Goal: Task Accomplishment & Management: Complete application form

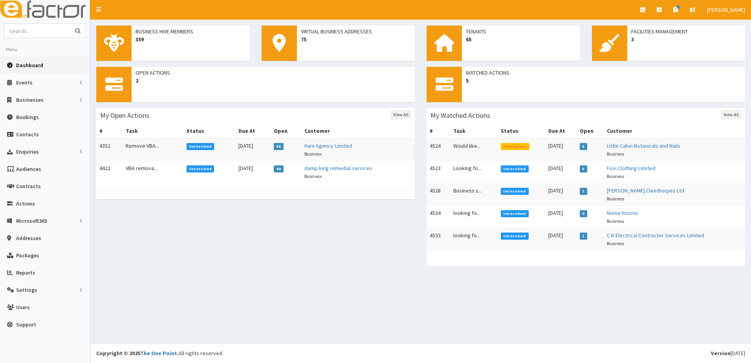
click at [34, 31] on input "text" at bounding box center [37, 31] width 66 height 14
click at [70, 24] on button "submit" at bounding box center [78, 31] width 16 height 14
type input "Lingston tech]"
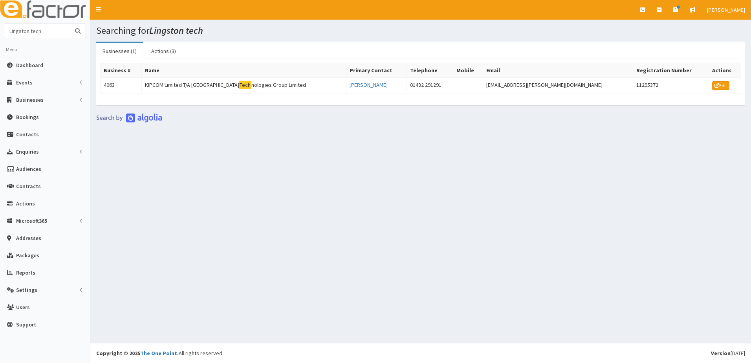
click at [10, 31] on input "Lingston tech" at bounding box center [37, 31] width 66 height 14
click at [13, 31] on input "Lingston tech" at bounding box center [37, 31] width 66 height 14
type input "kingston tech"
click at [70, 24] on button "submit" at bounding box center [78, 31] width 16 height 14
click at [110, 84] on td "4063" at bounding box center [121, 86] width 41 height 16
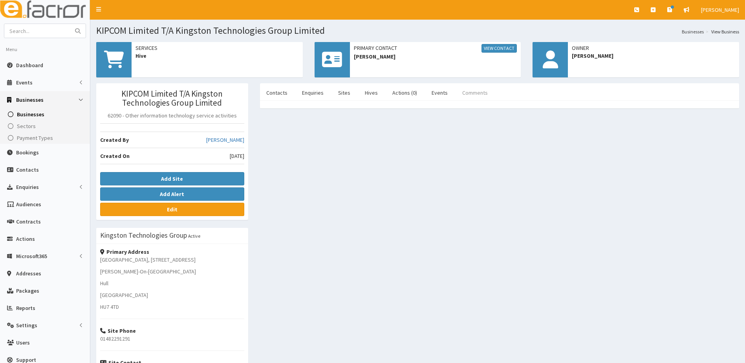
click at [468, 95] on link "Comments" at bounding box center [475, 92] width 38 height 17
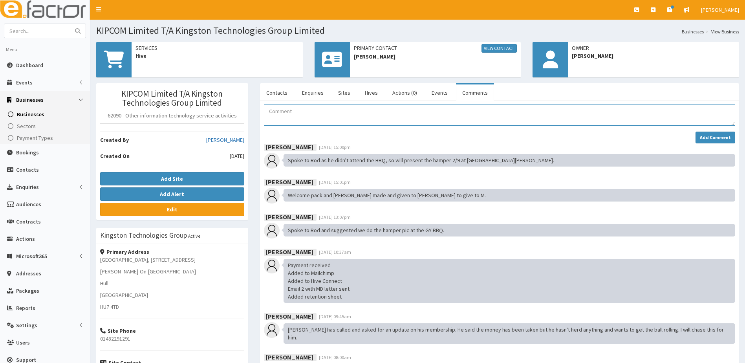
click at [283, 114] on textarea "Comment" at bounding box center [499, 115] width 471 height 21
click at [31, 30] on input "text" at bounding box center [37, 31] width 66 height 14
type input "kim bateman"
click at [70, 24] on button "submit" at bounding box center [78, 31] width 16 height 14
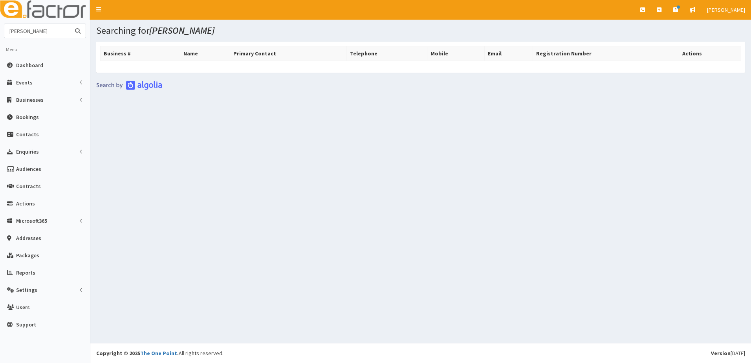
drag, startPoint x: 57, startPoint y: 31, endPoint x: -11, endPoint y: 37, distance: 68.6
click at [0, 37] on html "E Toggle navigation Quick Create Create Business Create Booking" at bounding box center [375, 181] width 751 height 363
type input "07752669619"
click at [70, 24] on button "submit" at bounding box center [78, 31] width 16 height 14
drag, startPoint x: 51, startPoint y: 30, endPoint x: -11, endPoint y: 24, distance: 62.7
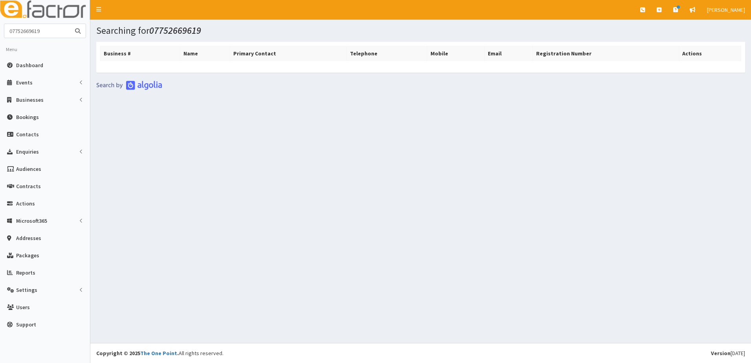
click at [0, 24] on html "E Toggle navigation Quick Create Create Business Create Booking" at bounding box center [375, 181] width 751 height 363
type input "[PERSON_NAME]"
click at [70, 24] on button "submit" at bounding box center [78, 31] width 16 height 14
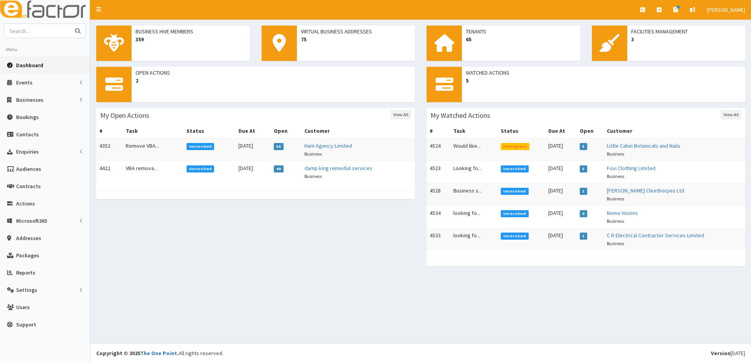
click at [38, 31] on input "text" at bounding box center [37, 31] width 66 height 14
type input "[PERSON_NAME]"
click at [70, 24] on button "submit" at bounding box center [78, 31] width 16 height 14
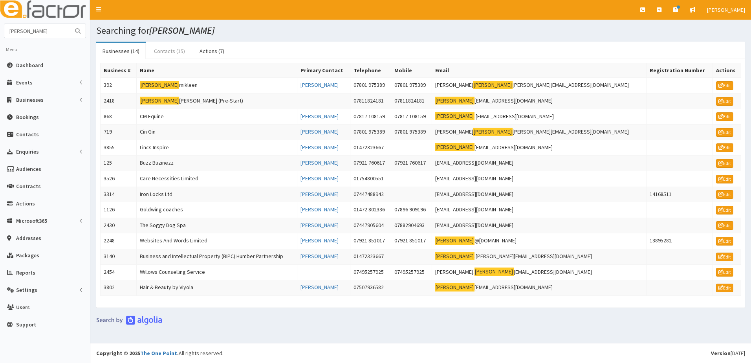
click at [160, 51] on link "Contacts (15)" at bounding box center [170, 51] width 44 height 17
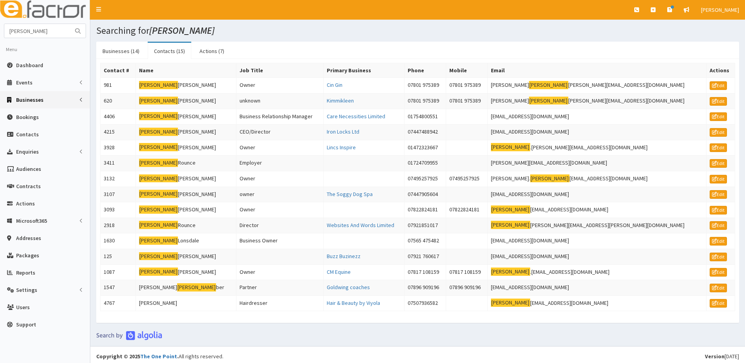
click at [26, 103] on span "Businesses" at bounding box center [30, 99] width 28 height 7
click at [24, 115] on span "Businesses" at bounding box center [30, 114] width 27 height 7
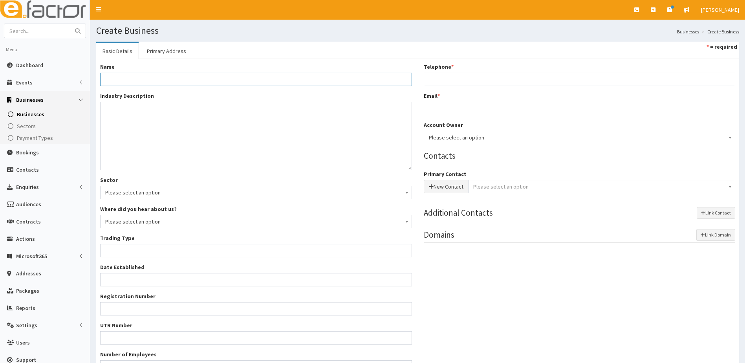
click at [128, 76] on input "Name *" at bounding box center [256, 79] width 312 height 13
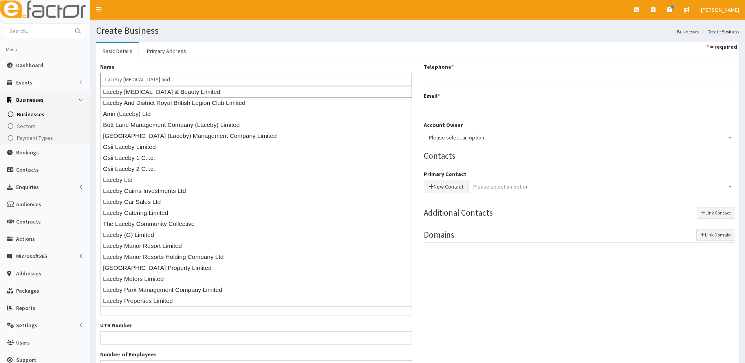
click at [138, 92] on div "Laceby Tanning & Beauty Limited" at bounding box center [256, 92] width 312 height 12
type input "Laceby Tanning & Beauty Limited"
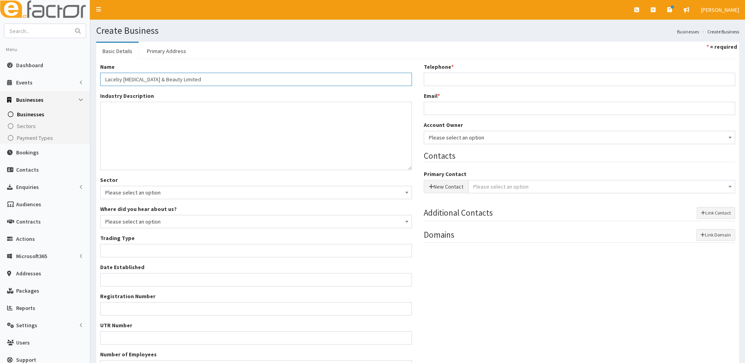
type input "Private limited company"
type input "09303906"
type input "Laceby Tanning & Beauty Limited"
click at [161, 50] on link "Primary Address" at bounding box center [167, 51] width 52 height 17
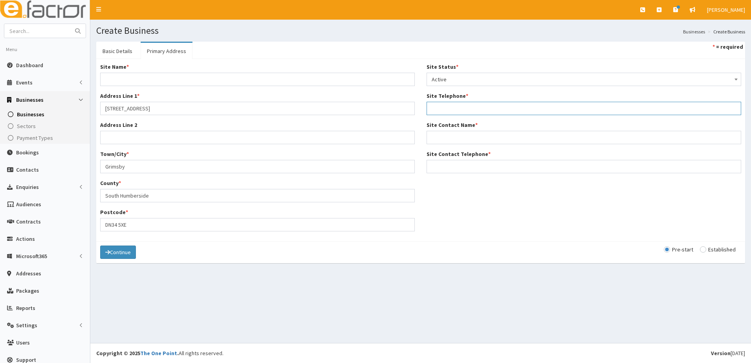
click at [480, 114] on input "Site Telephone *" at bounding box center [584, 108] width 315 height 13
type input "07752669619"
click at [453, 137] on input "Site Contact Name *" at bounding box center [584, 137] width 315 height 13
type input "Kim Bateman"
click at [454, 171] on input "Site Contact Telephone *" at bounding box center [584, 166] width 315 height 13
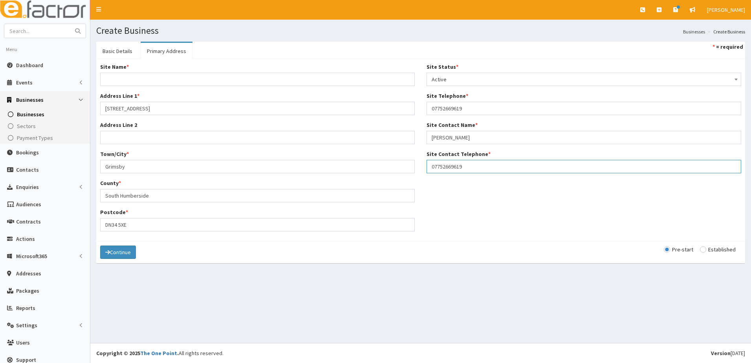
type input "07752669619"
click at [123, 79] on input "Site Name *" at bounding box center [257, 79] width 315 height 13
type input "l"
click at [138, 83] on input "Laceby Taniing and beauty" at bounding box center [257, 79] width 315 height 13
type input "Laceby Tanning and beauty"
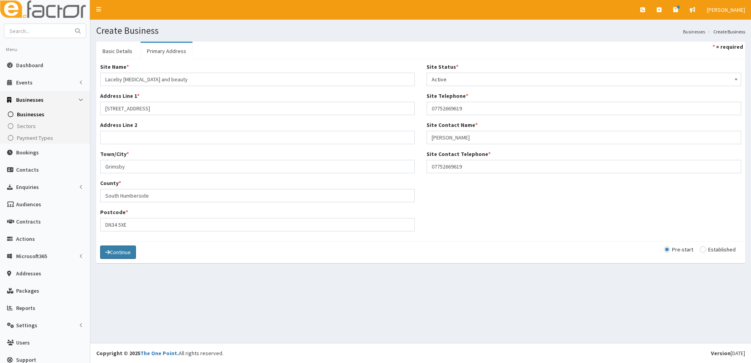
click at [124, 255] on button "Continue" at bounding box center [118, 252] width 36 height 13
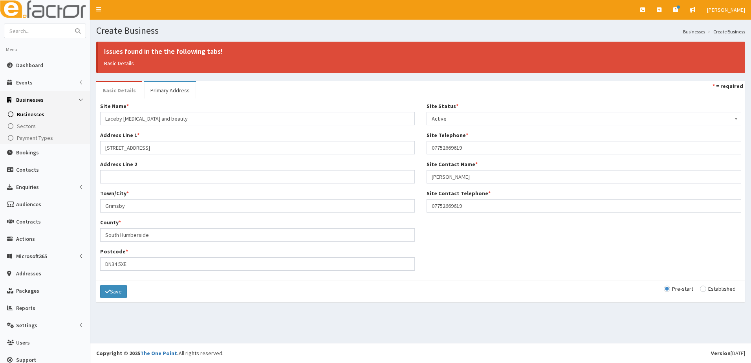
click at [112, 87] on link "Basic Details" at bounding box center [119, 90] width 46 height 17
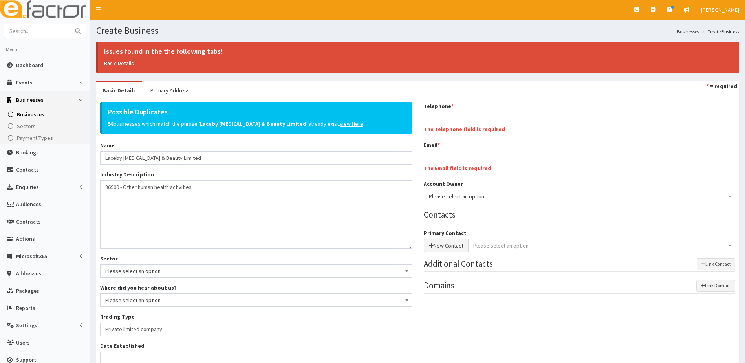
click at [444, 117] on input "Telephone *" at bounding box center [580, 118] width 312 height 13
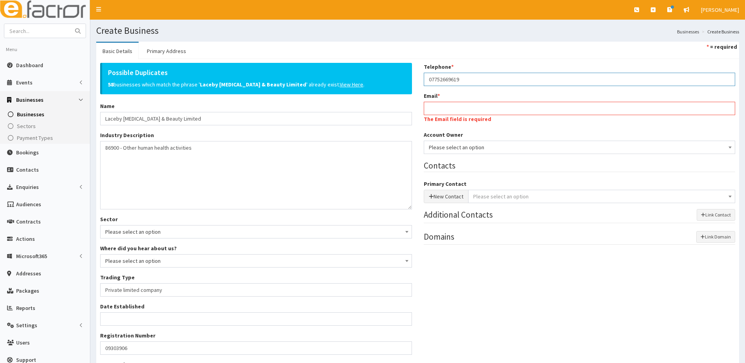
type input "07752669619"
click at [454, 112] on input "Email *" at bounding box center [580, 108] width 312 height 13
click at [340, 85] on u "View Here" at bounding box center [352, 84] width 24 height 7
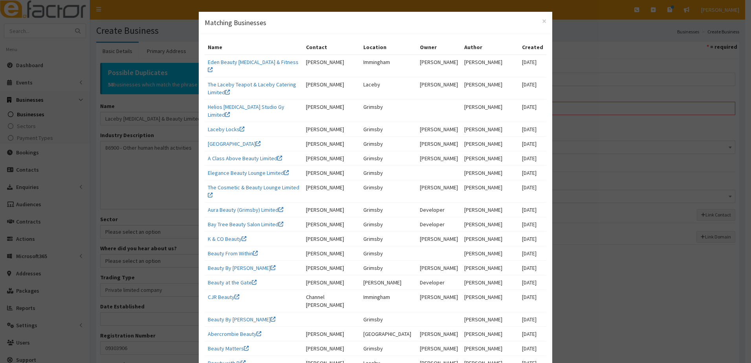
click at [544, 19] on div "× Matching Businesses" at bounding box center [376, 23] width 354 height 22
click at [542, 22] on span "×" at bounding box center [544, 21] width 4 height 11
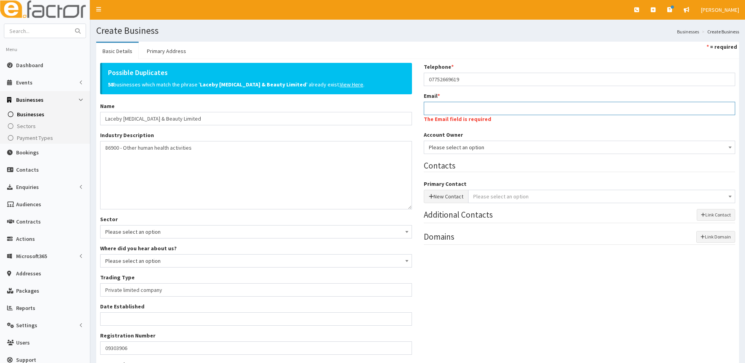
click at [452, 110] on input "Email *" at bounding box center [580, 108] width 312 height 13
click at [438, 107] on input "Email *" at bounding box center [580, 108] width 312 height 13
type input "noemail@e-factor.co.uk"
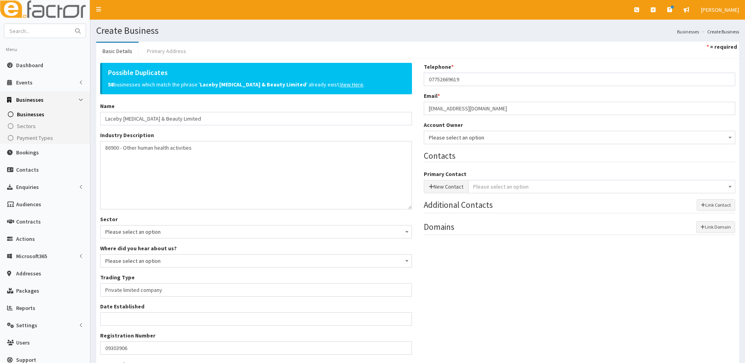
click at [154, 45] on link "Primary Address" at bounding box center [167, 51] width 52 height 17
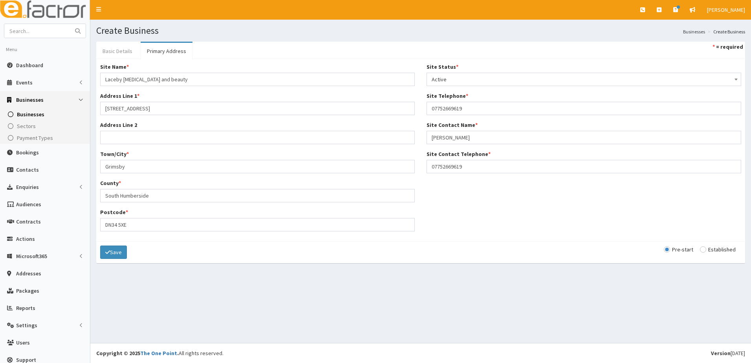
click at [119, 51] on link "Basic Details" at bounding box center [117, 51] width 42 height 17
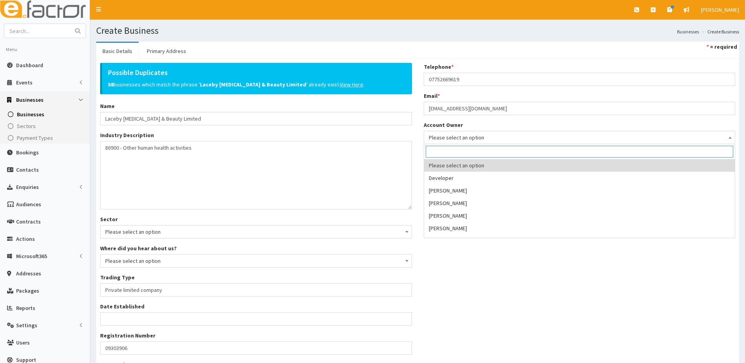
click at [467, 136] on span "Please select an option" at bounding box center [580, 137] width 302 height 11
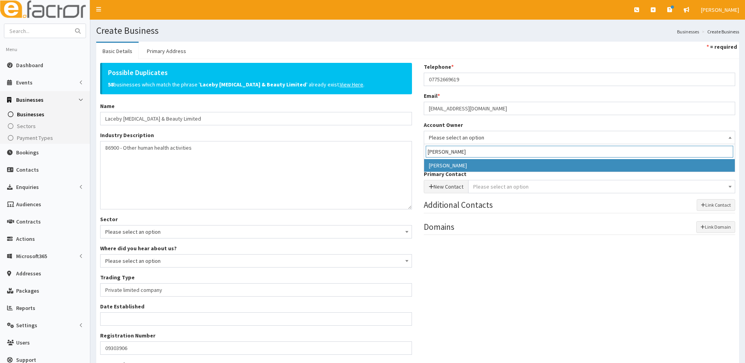
type input "julie"
select select "16"
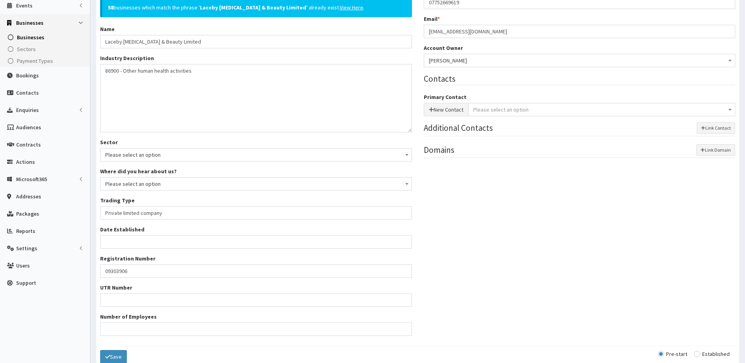
scroll to position [116, 0]
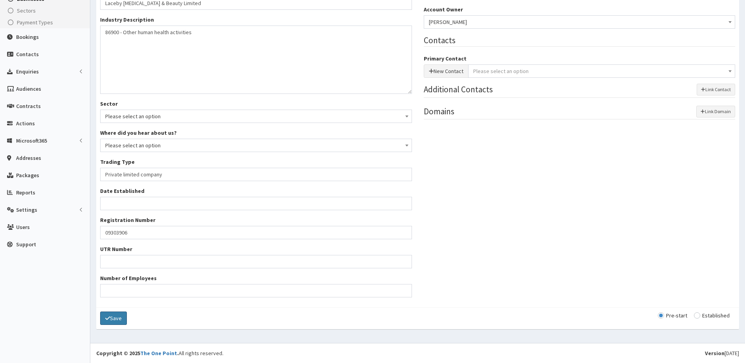
click at [120, 321] on button "Save" at bounding box center [113, 318] width 27 height 13
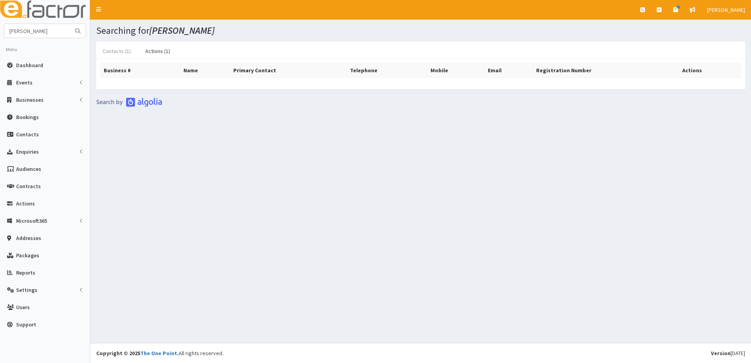
click at [125, 56] on link "Contacts (1)" at bounding box center [116, 51] width 41 height 17
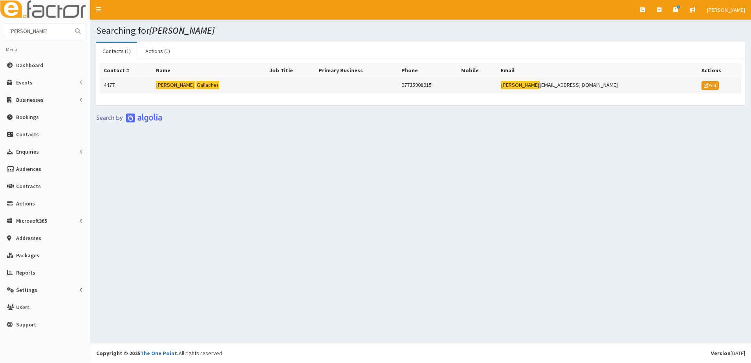
click at [166, 81] on mark "[PERSON_NAME]" at bounding box center [175, 85] width 39 height 8
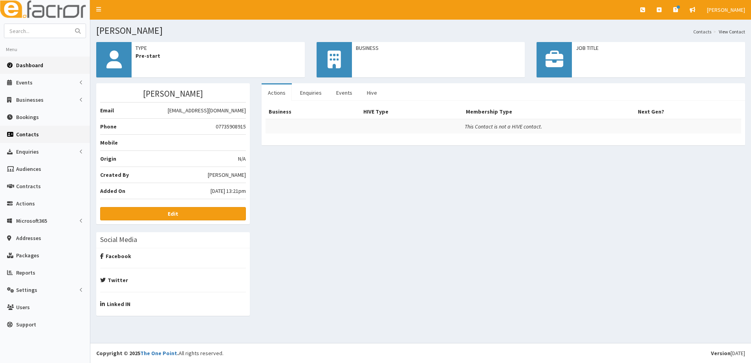
click at [35, 65] on span "Dashboard" at bounding box center [29, 65] width 27 height 7
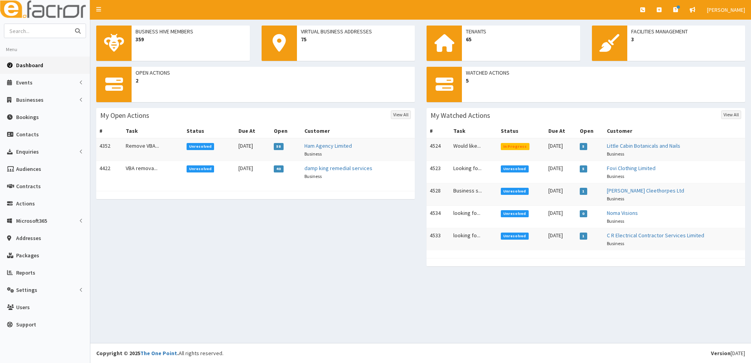
click at [49, 34] on input "text" at bounding box center [37, 31] width 66 height 14
click at [62, 31] on input "text" at bounding box center [37, 31] width 66 height 14
type input "krunch consultancy"
click at [70, 24] on button "submit" at bounding box center [78, 31] width 16 height 14
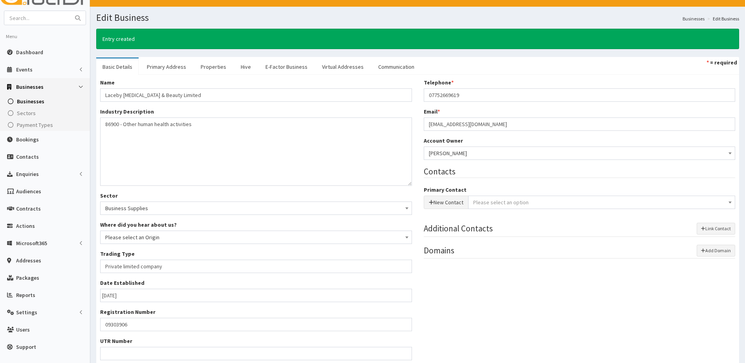
scroll to position [105, 0]
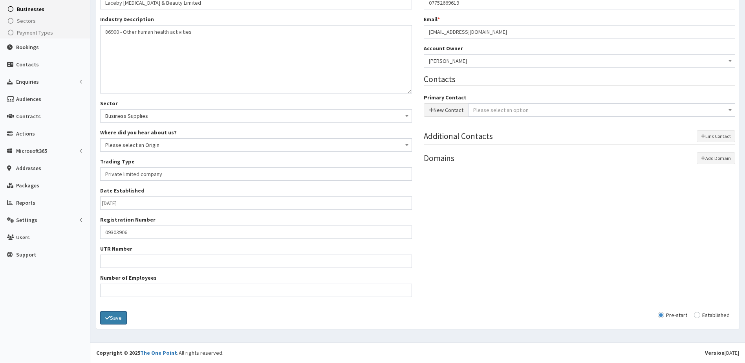
click at [114, 320] on button "Save" at bounding box center [113, 317] width 27 height 13
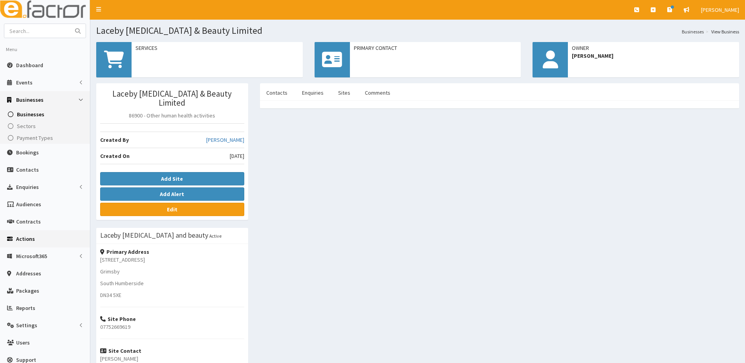
click at [24, 238] on span "Actions" at bounding box center [25, 238] width 19 height 7
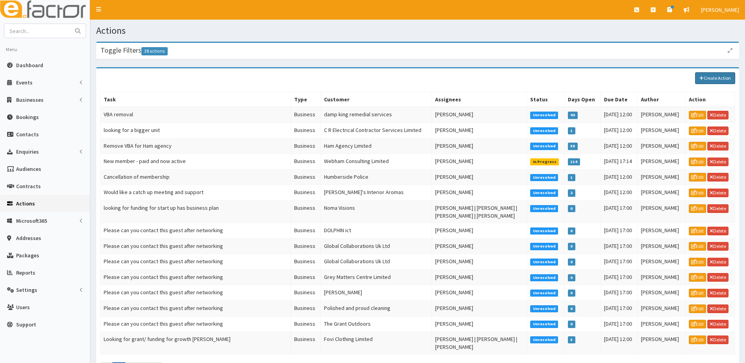
click at [706, 79] on link "Create Action" at bounding box center [715, 78] width 40 height 12
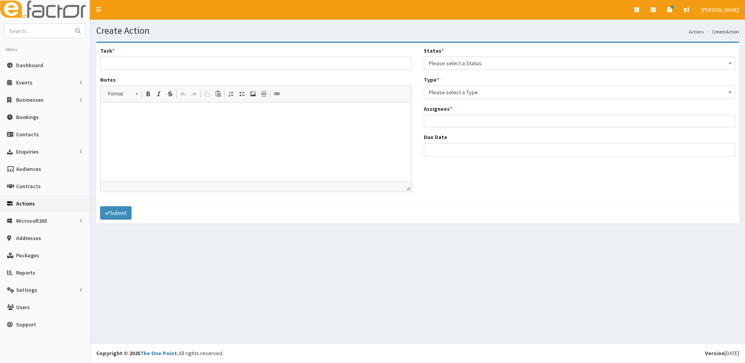
select select
click at [122, 59] on input "Task *" at bounding box center [256, 63] width 312 height 13
type input "Please can y0u pick up with [PERSON_NAME]"
click at [100, 110] on div "Task * Please can y0u pick up with [PERSON_NAME] Notes Rich Text Editor, notes …" at bounding box center [256, 122] width 324 height 151
click at [114, 110] on p at bounding box center [255, 114] width 295 height 8
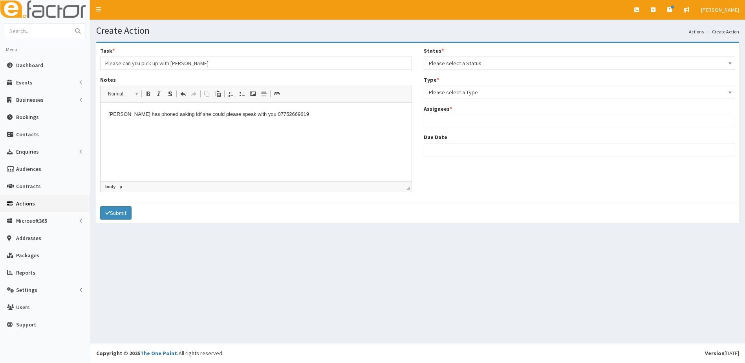
click at [449, 57] on span "Please select a Status" at bounding box center [580, 63] width 312 height 13
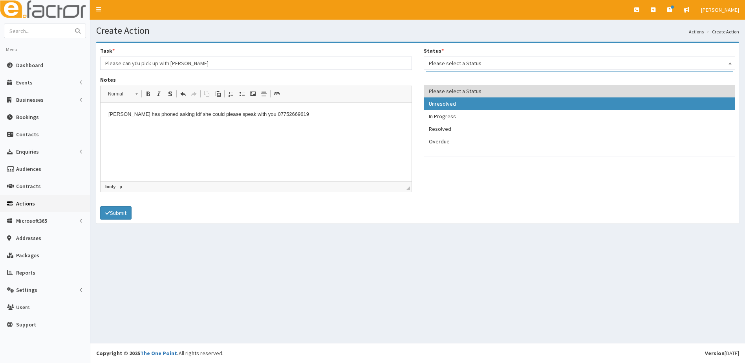
select select "1"
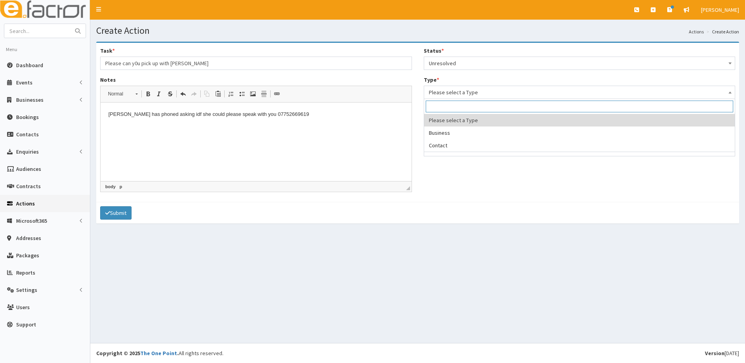
click at [459, 93] on span "Please select a Type" at bounding box center [580, 92] width 302 height 11
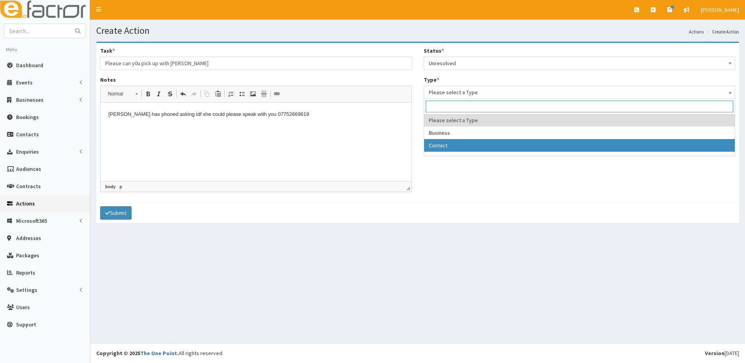
select select "contact"
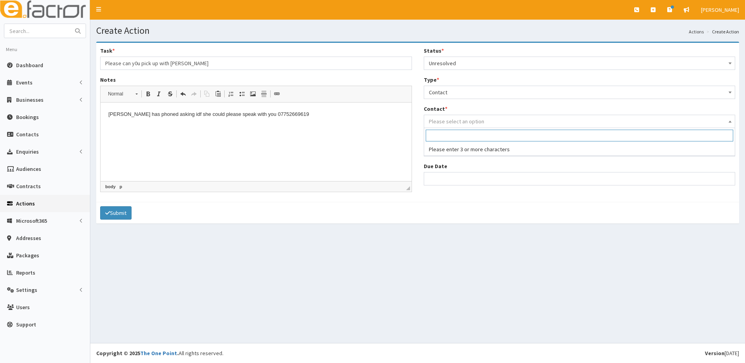
click at [453, 121] on span "Please select an option" at bounding box center [456, 121] width 55 height 7
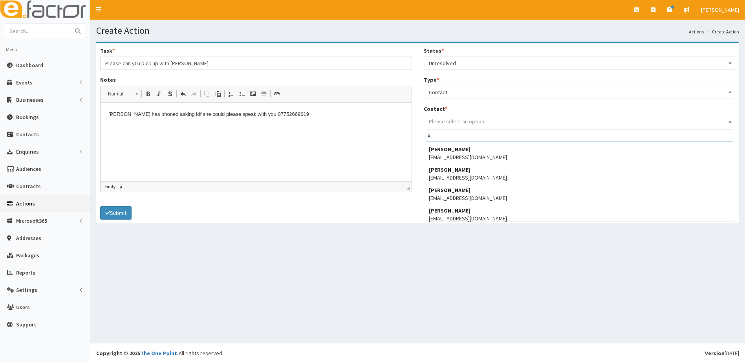
type input "k"
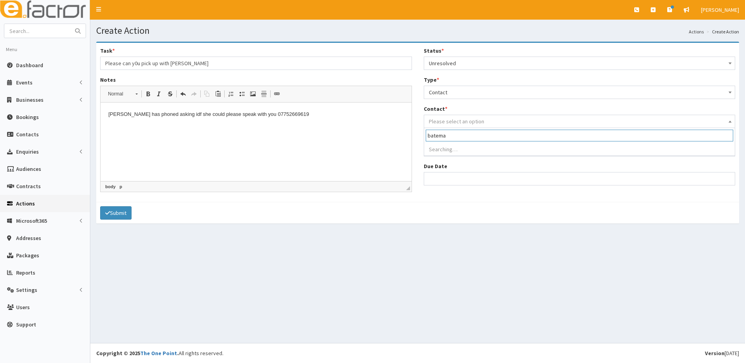
type input "bateman"
drag, startPoint x: 459, startPoint y: 251, endPoint x: 434, endPoint y: 246, distance: 25.8
click at [459, 252] on div "Create Action Actions Create Action Task * Please can y0u pick up with Kim Note…" at bounding box center [417, 181] width 655 height 323
